Goal: Check status

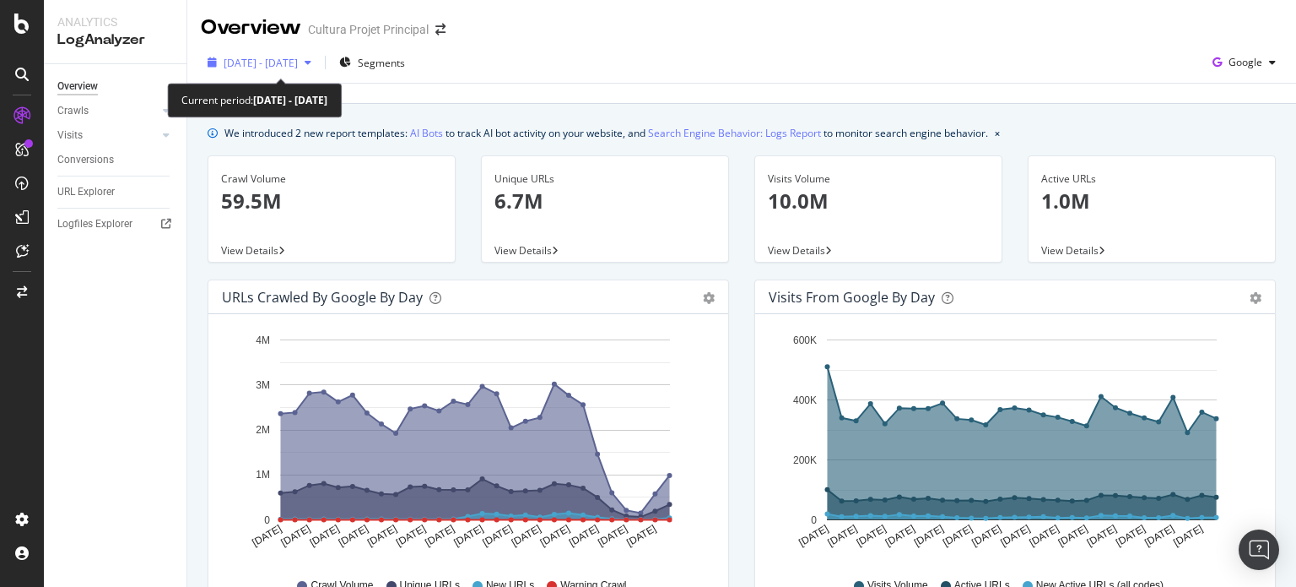
click at [298, 63] on span "[DATE] - [DATE]" at bounding box center [261, 63] width 74 height 14
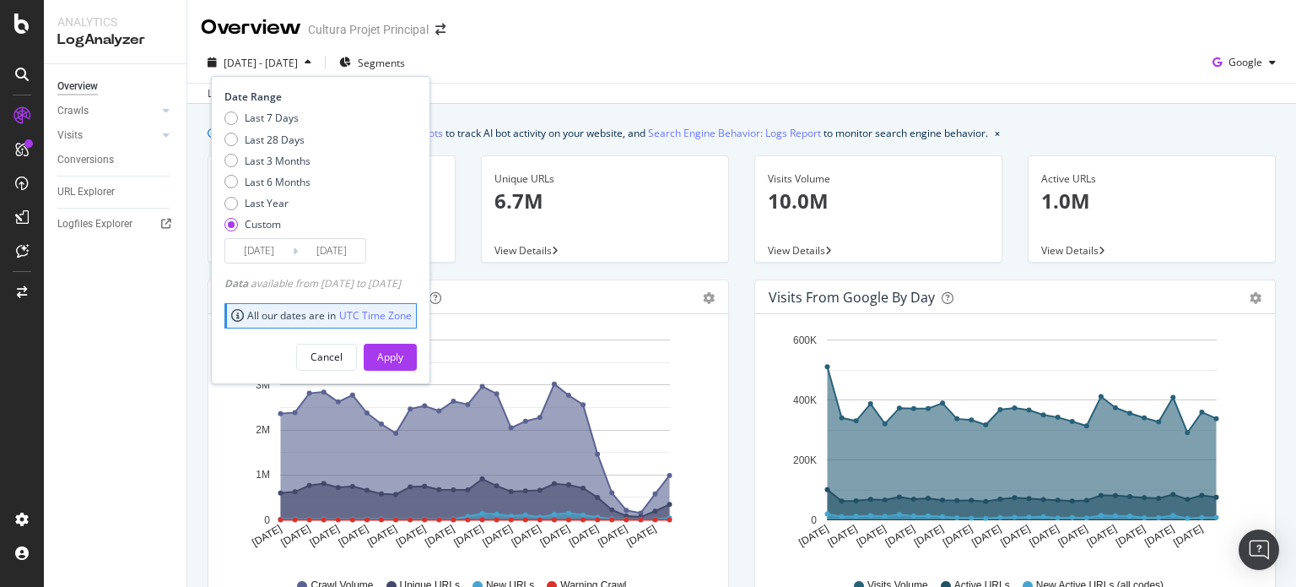
click at [342, 258] on input "[DATE]" at bounding box center [332, 251] width 68 height 24
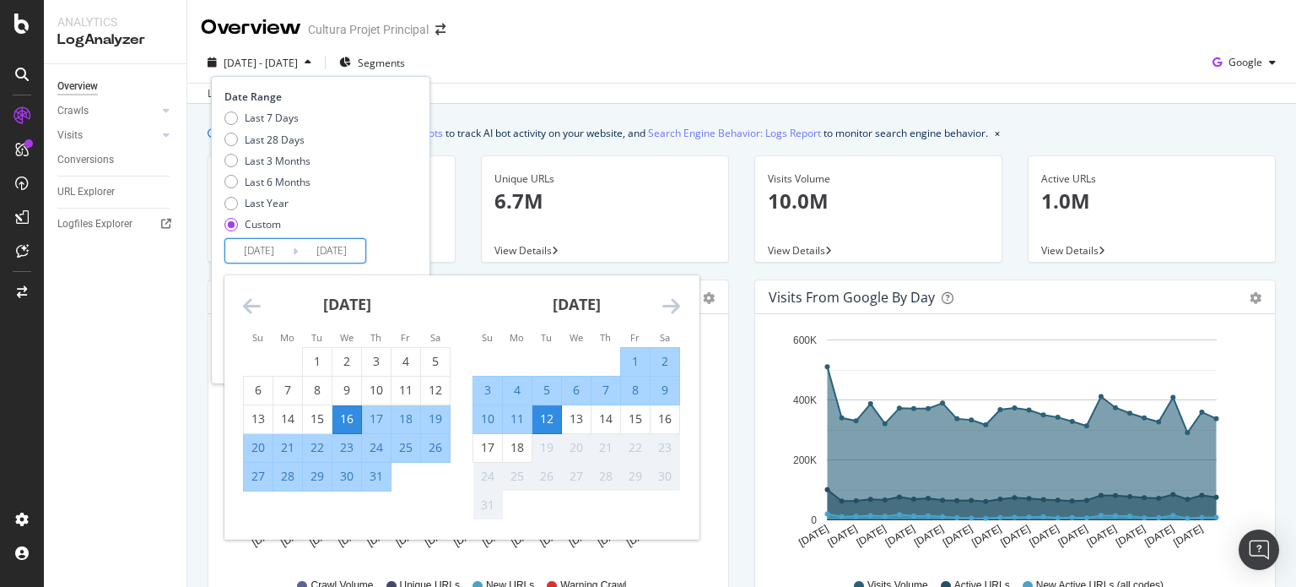
click at [358, 421] on div "16" at bounding box center [347, 418] width 29 height 17
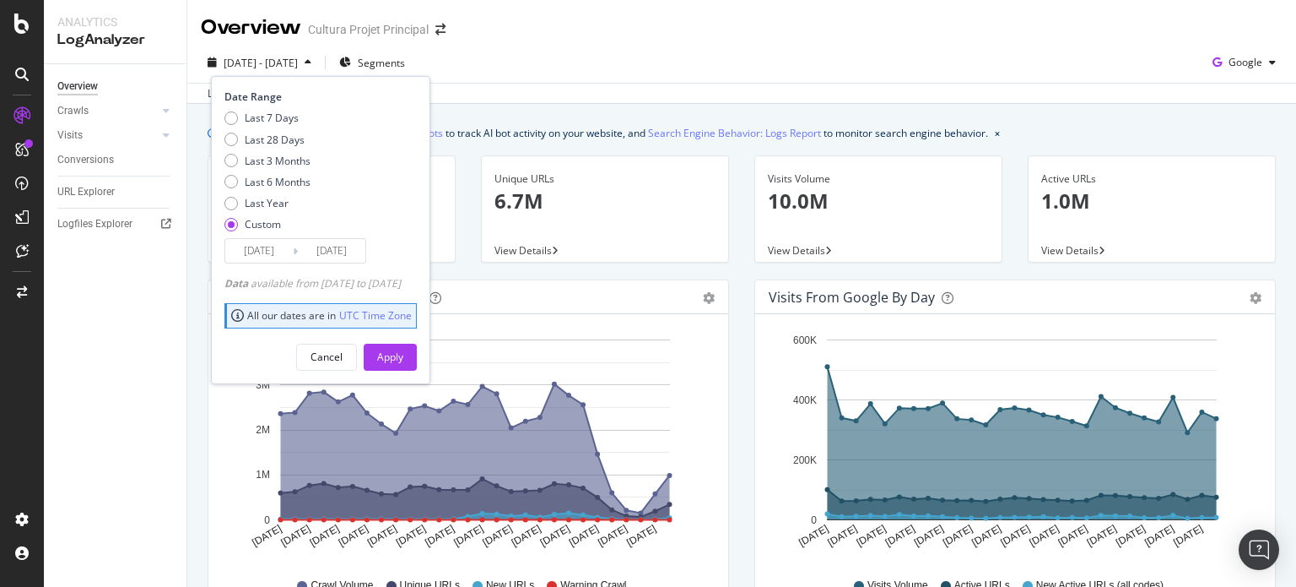
click at [331, 244] on input "[DATE]" at bounding box center [332, 251] width 68 height 24
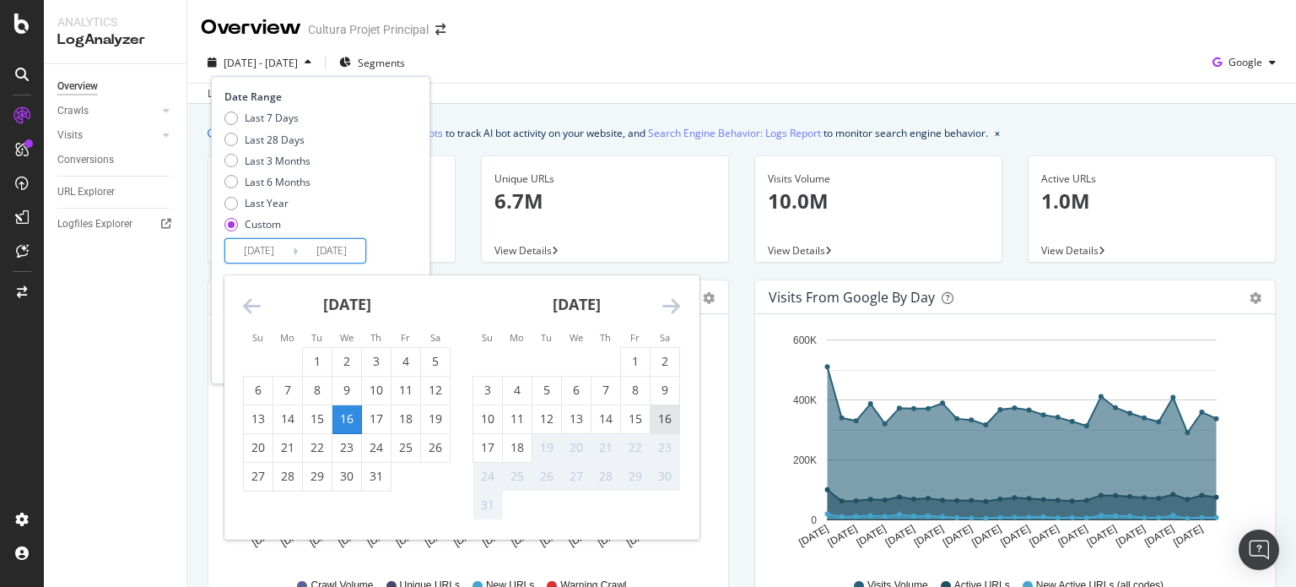
click at [654, 418] on div "16" at bounding box center [665, 418] width 29 height 17
type input "[DATE]"
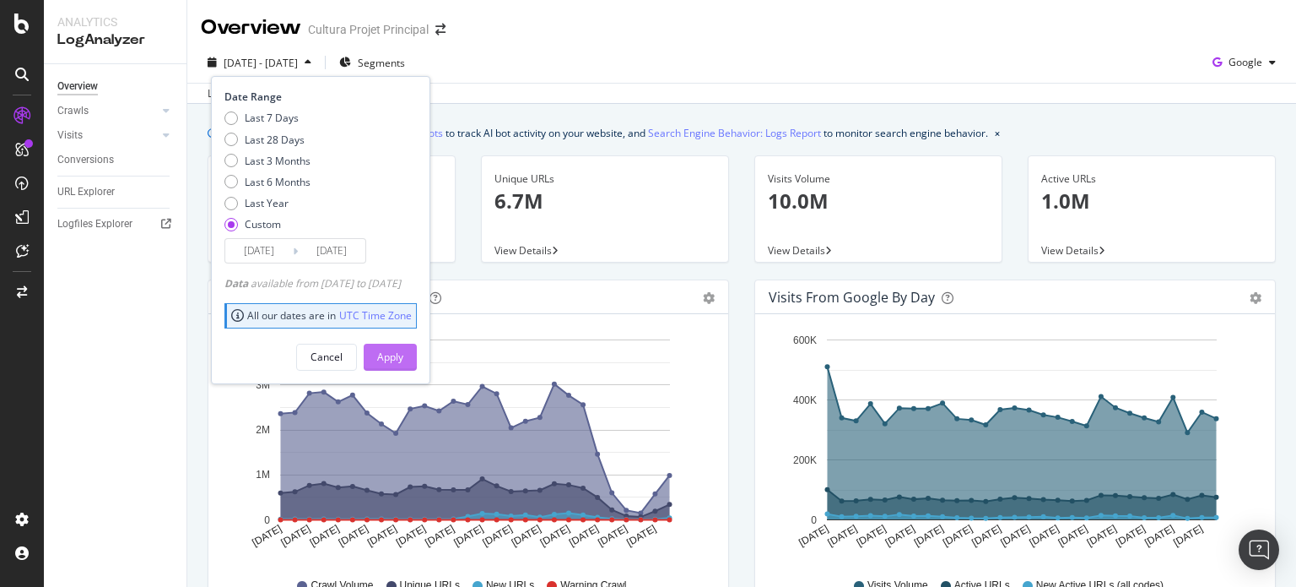
click at [395, 362] on button "Apply" at bounding box center [390, 357] width 53 height 27
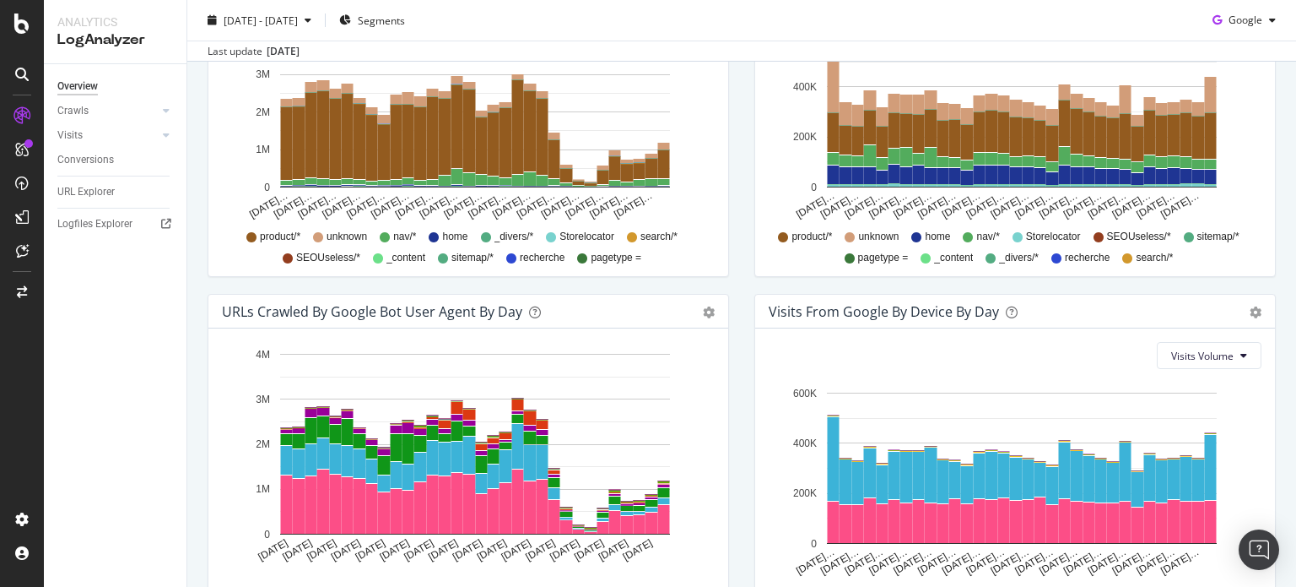
scroll to position [819, 0]
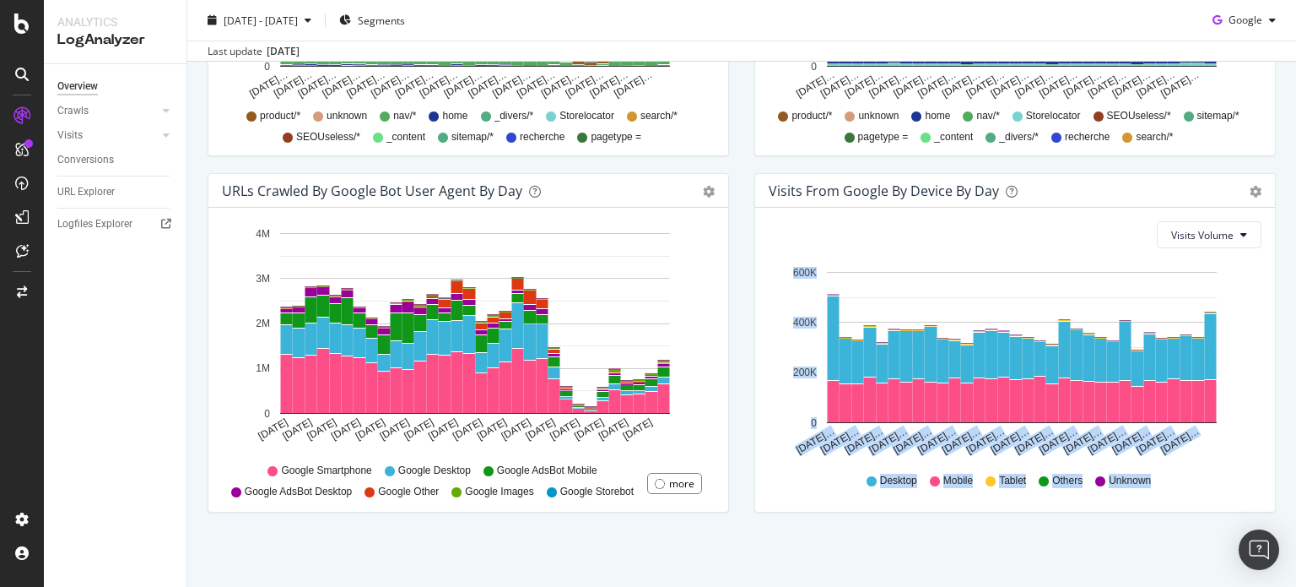
drag, startPoint x: 1296, startPoint y: 418, endPoint x: 1296, endPoint y: 528, distance: 109.7
click at [1296, 528] on div "Overview Cultura Projet Principal [DATE] - [DATE] Segments Google Last update […" at bounding box center [741, 293] width 1109 height 587
